Goal: Book appointment/travel/reservation

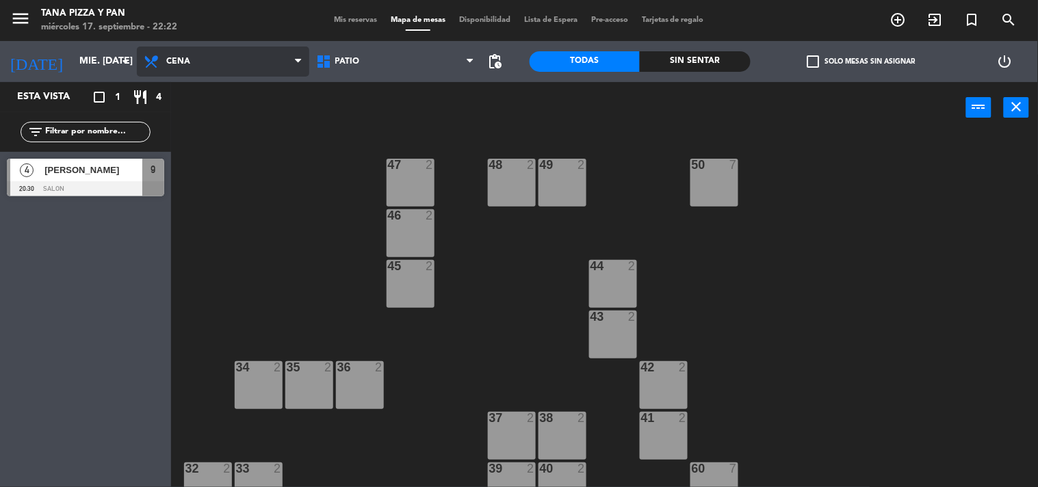
click at [258, 67] on span "Cena" at bounding box center [223, 62] width 172 height 30
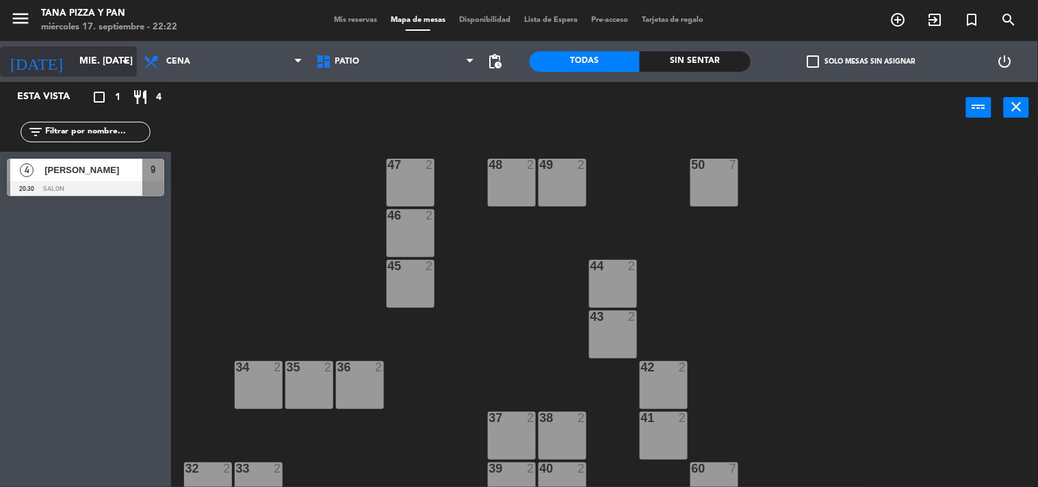
click at [114, 56] on input "mié. [DATE]" at bounding box center [138, 61] width 130 height 25
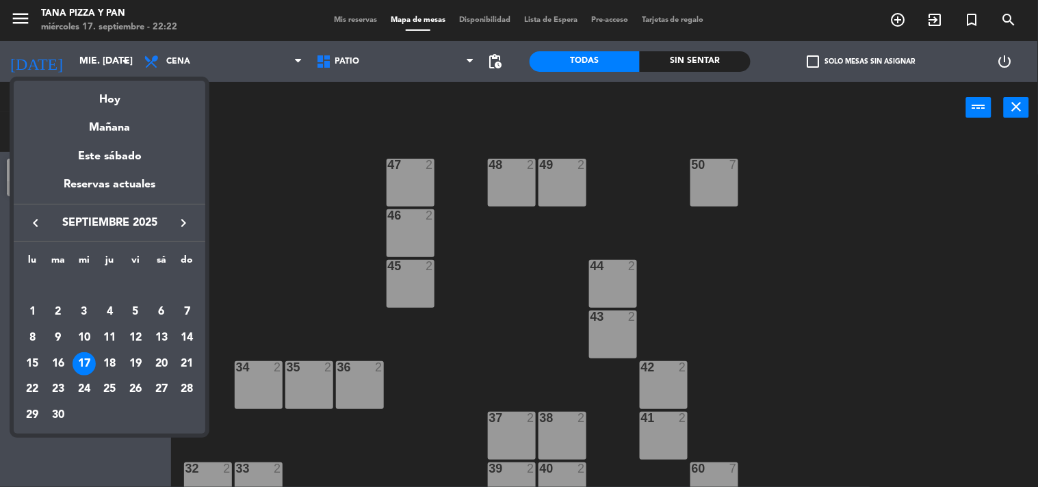
click at [117, 365] on div "18" at bounding box center [109, 363] width 23 height 23
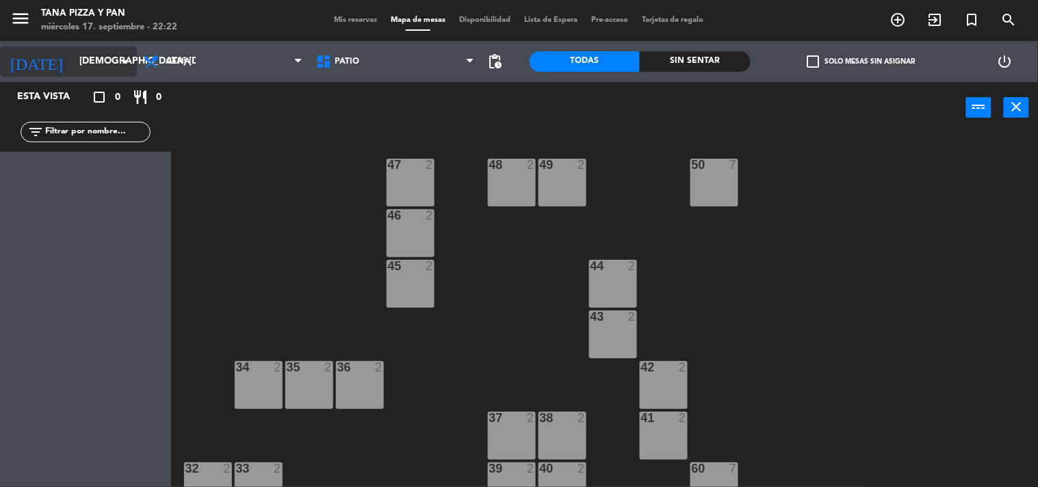
click at [130, 71] on input "[DEMOGRAPHIC_DATA] [DATE]" at bounding box center [138, 61] width 130 height 25
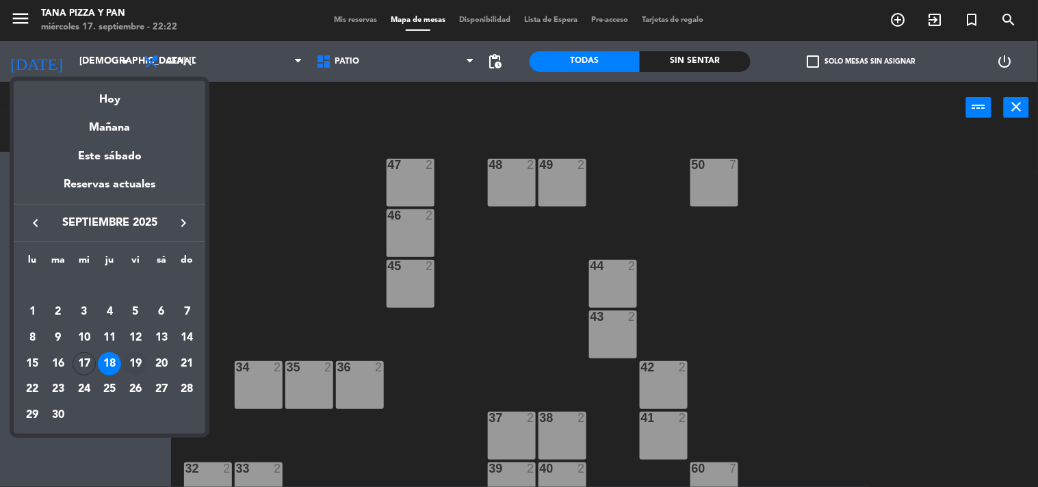
click at [145, 359] on div "19" at bounding box center [135, 363] width 23 height 23
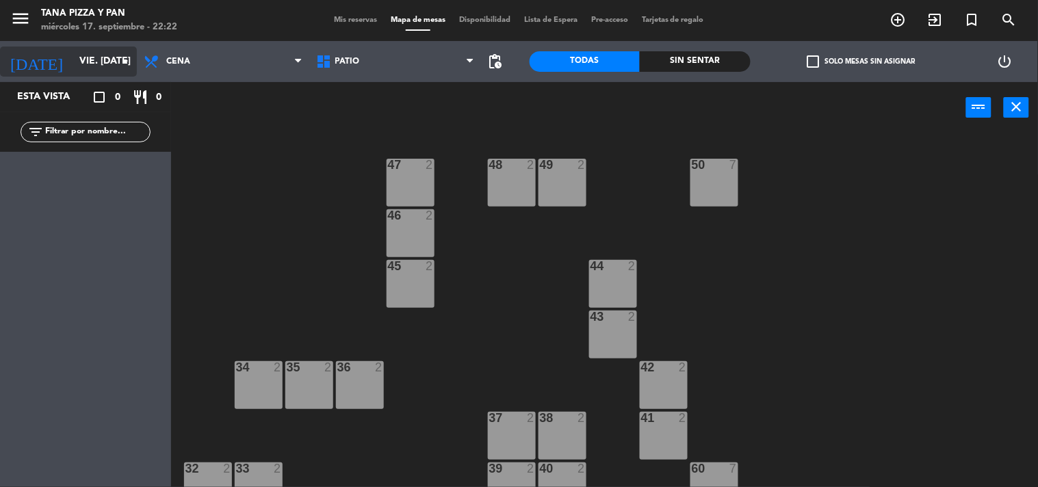
click at [86, 57] on input "vie. [DATE]" at bounding box center [138, 61] width 130 height 25
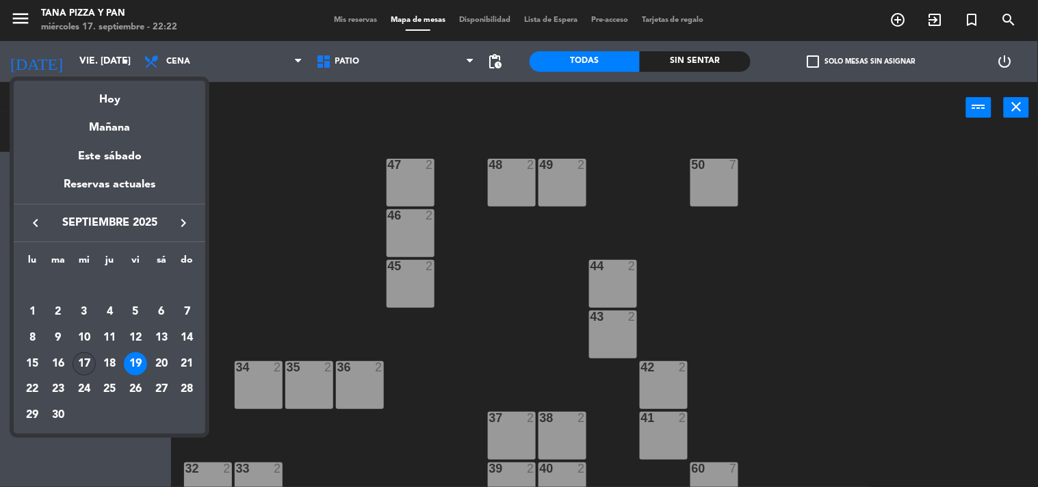
click at [94, 360] on div "17" at bounding box center [84, 363] width 23 height 23
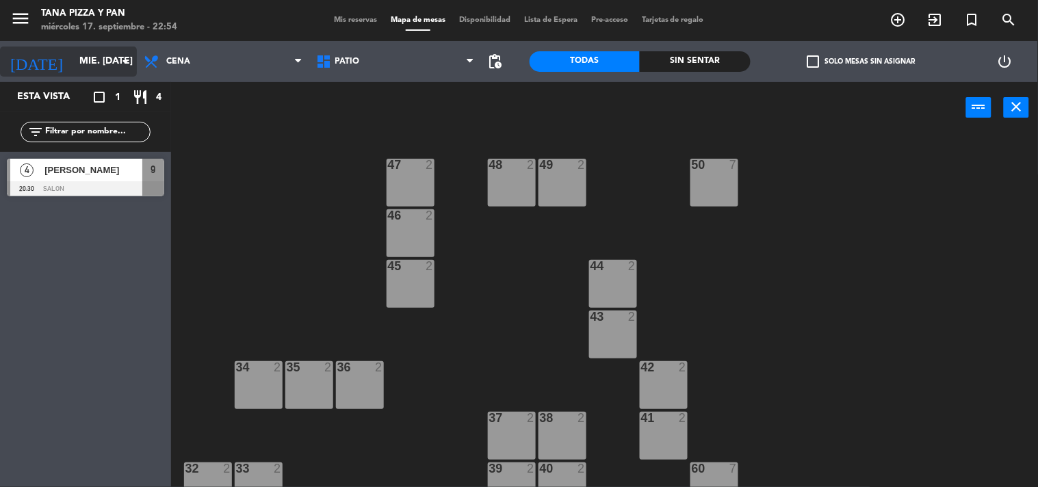
click at [112, 51] on input "mié. [DATE]" at bounding box center [138, 61] width 130 height 25
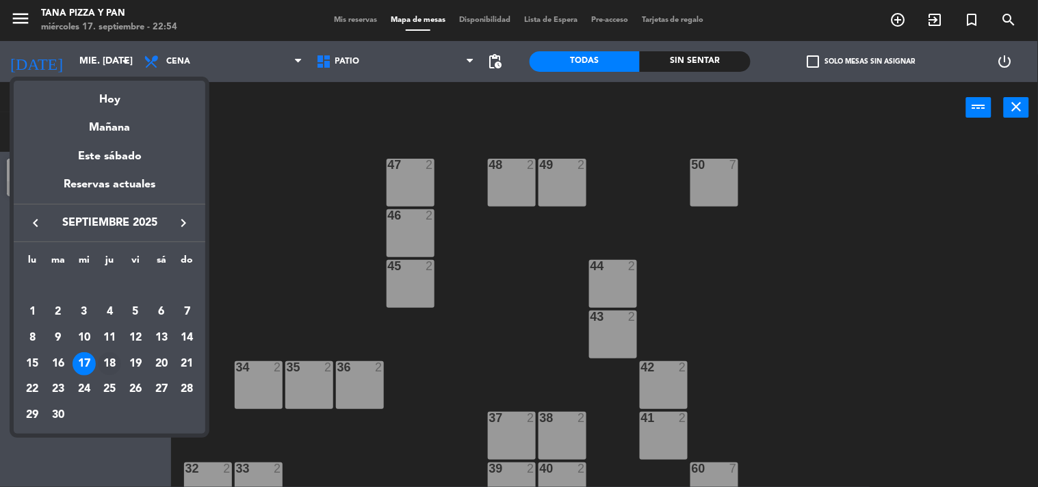
click at [111, 375] on td "18" at bounding box center [110, 364] width 26 height 26
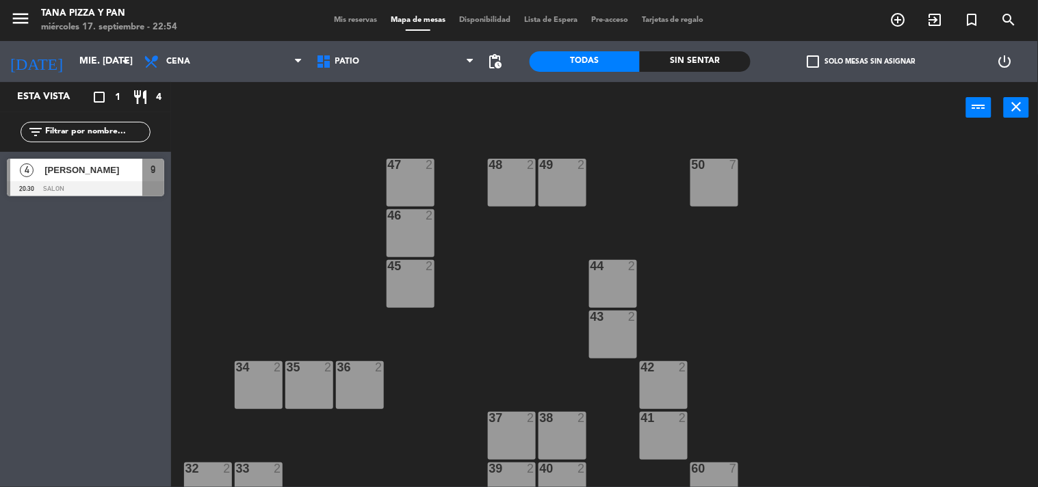
type input "[DEMOGRAPHIC_DATA] [DATE]"
